Goal: Information Seeking & Learning: Learn about a topic

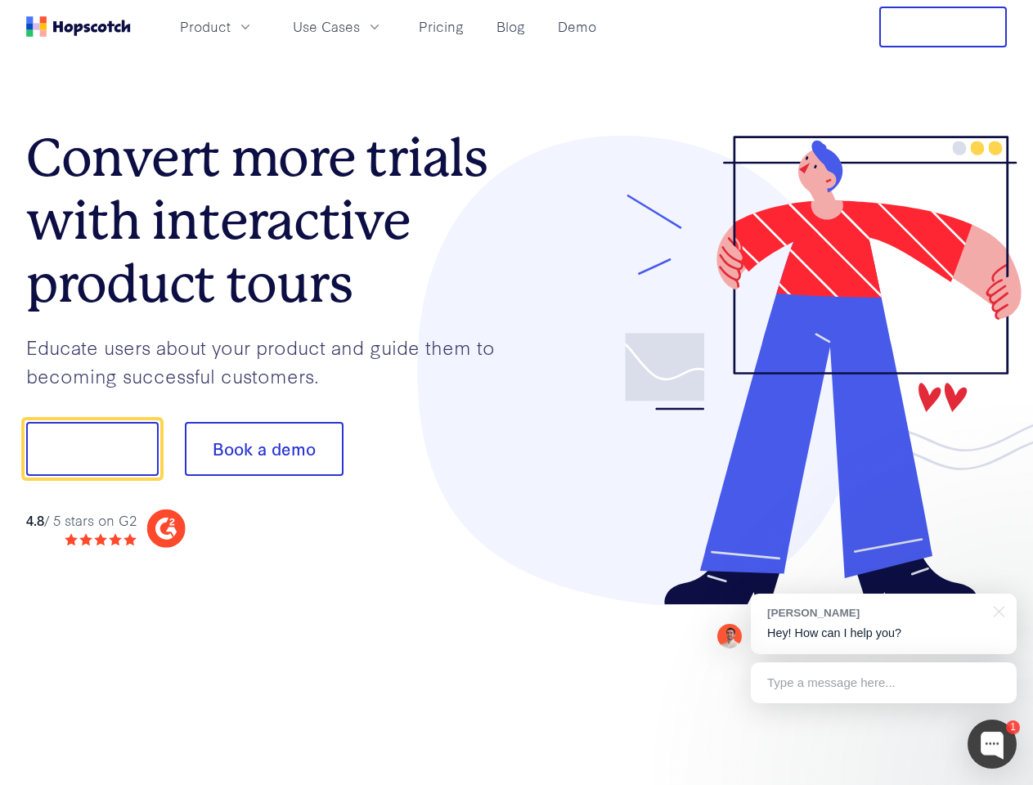
click at [517, 393] on div at bounding box center [762, 371] width 491 height 470
click at [231, 26] on span "Product" at bounding box center [205, 26] width 51 height 20
click at [360, 26] on span "Use Cases" at bounding box center [326, 26] width 67 height 20
click at [943, 27] on button "Free Trial" at bounding box center [943, 27] width 128 height 41
click at [92, 449] on button "Show me!" at bounding box center [92, 449] width 132 height 54
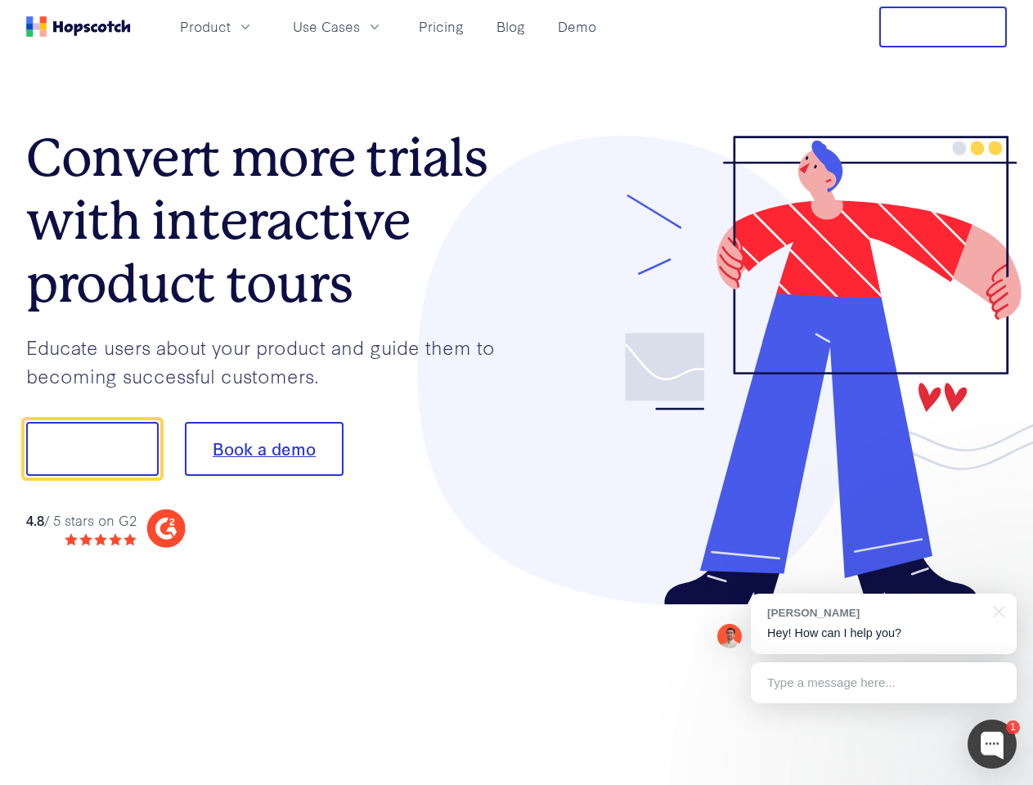
click at [263, 449] on button "Book a demo" at bounding box center [264, 449] width 159 height 54
click at [992, 744] on div at bounding box center [991, 744] width 49 height 49
click at [883, 624] on div "[PERSON_NAME] Hey! How can I help you?" at bounding box center [884, 624] width 266 height 61
click at [996, 610] on div at bounding box center [996, 611] width 41 height 34
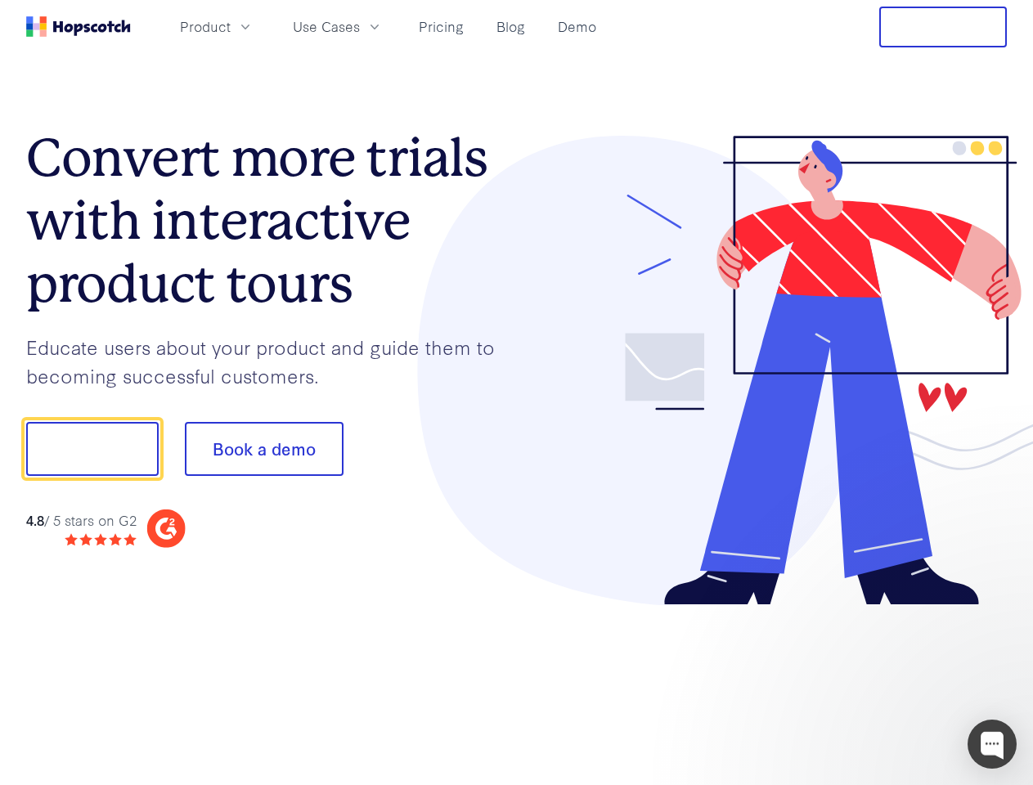
click at [883, 683] on div at bounding box center [863, 556] width 307 height 326
